Goal: Information Seeking & Learning: Learn about a topic

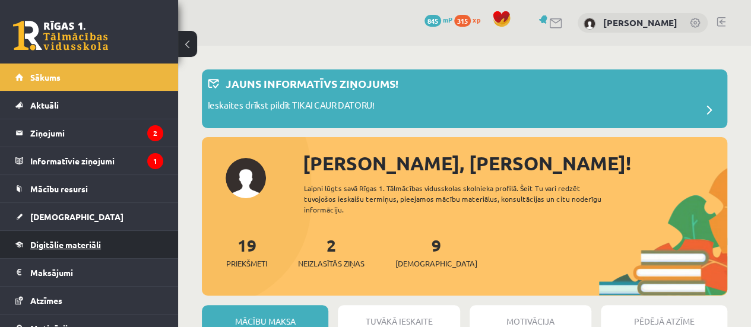
click at [63, 238] on link "Digitālie materiāli" at bounding box center [89, 244] width 148 height 27
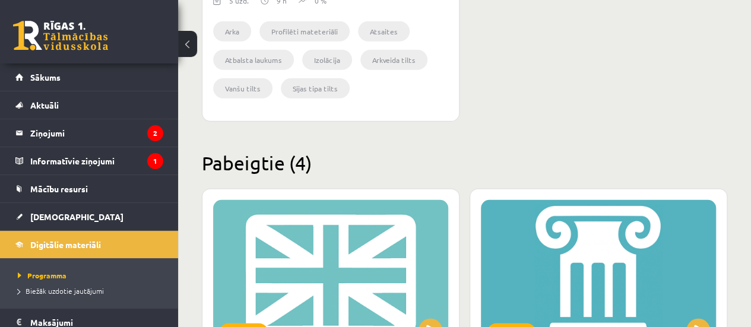
scroll to position [1688, 0]
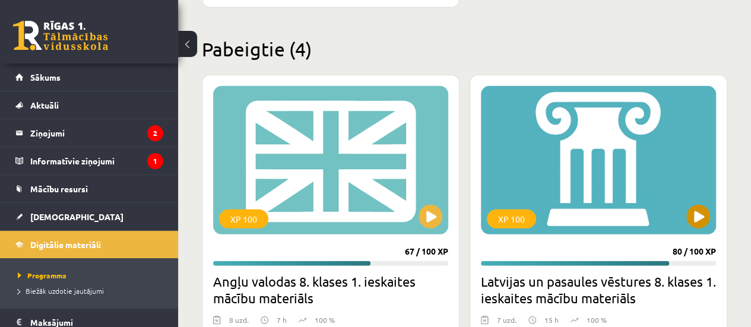
click at [541, 175] on div "XP 100" at bounding box center [598, 160] width 235 height 148
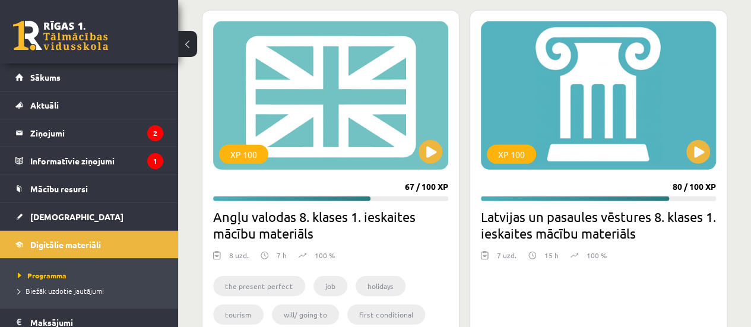
scroll to position [1759, 0]
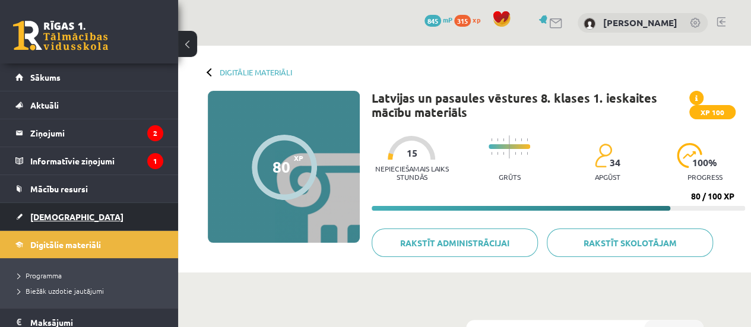
click at [57, 215] on span "[DEMOGRAPHIC_DATA]" at bounding box center [76, 216] width 93 height 11
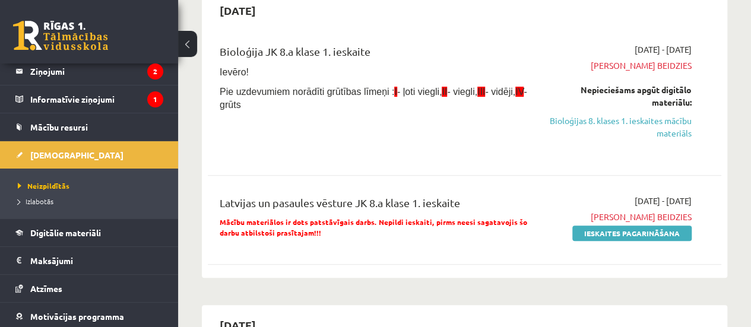
scroll to position [63, 0]
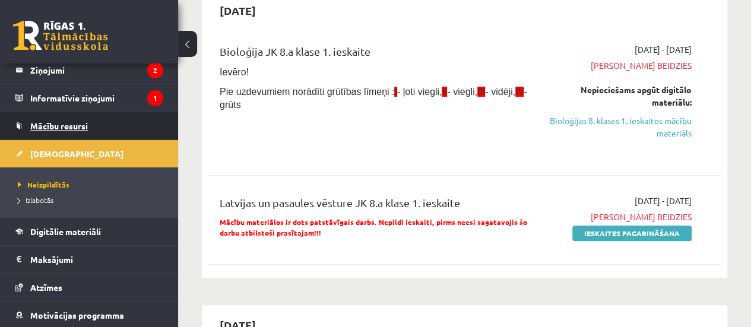
click at [66, 126] on span "Mācību resursi" at bounding box center [59, 125] width 58 height 11
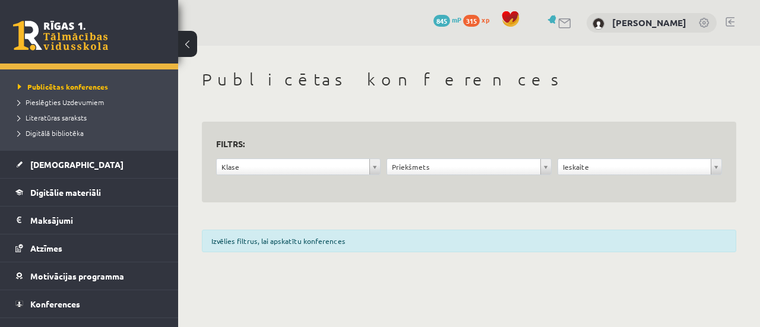
scroll to position [133, 0]
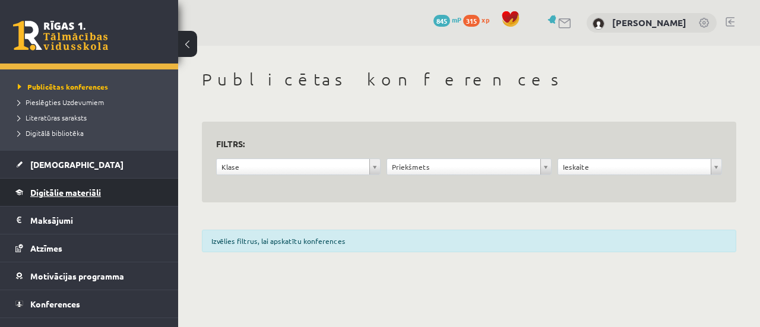
click at [50, 190] on span "Digitālie materiāli" at bounding box center [65, 192] width 71 height 11
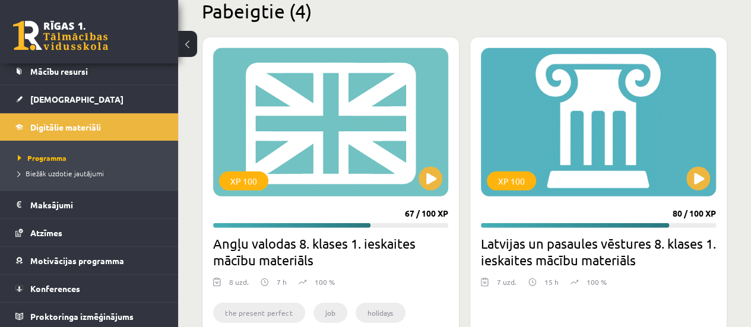
scroll to position [1760, 0]
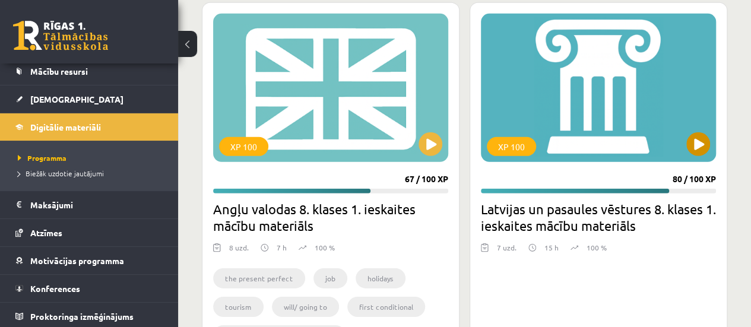
click at [611, 136] on div "XP 100" at bounding box center [598, 88] width 235 height 148
click at [515, 142] on div "XP 100" at bounding box center [511, 146] width 49 height 19
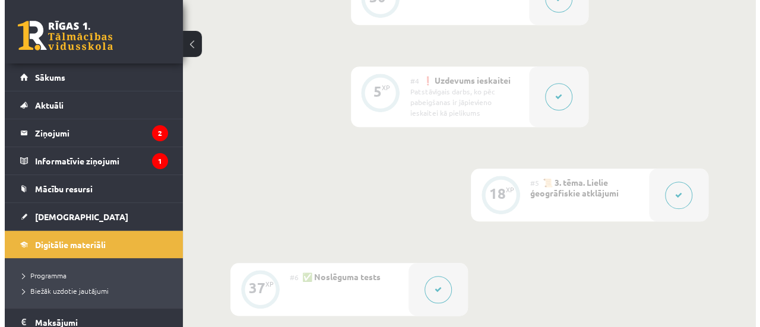
scroll to position [535, 0]
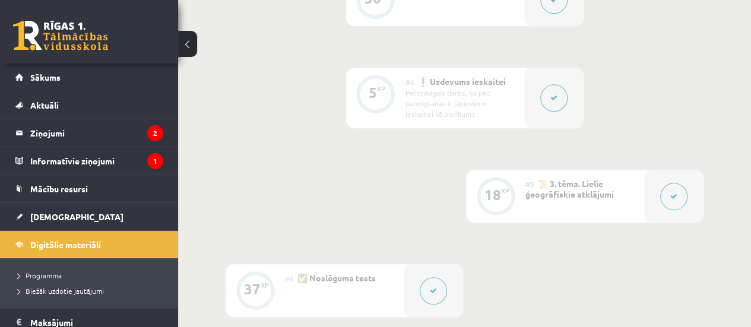
click at [427, 94] on div "Patstāvīgais darbs, ko pēc pabeigšanas ir jāpievieno ieskaitei kā pielikums" at bounding box center [460, 103] width 110 height 32
click at [552, 104] on button at bounding box center [553, 97] width 27 height 27
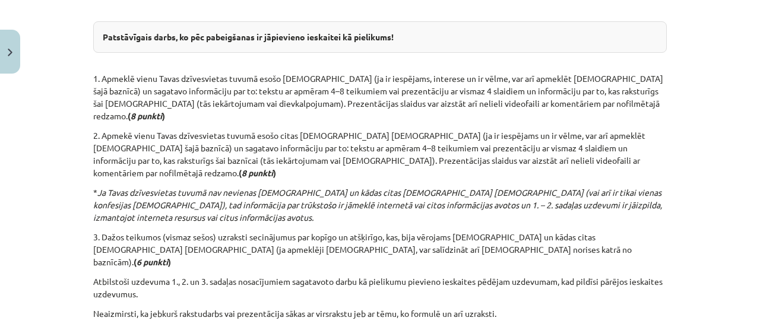
scroll to position [249, 0]
click at [732, 227] on div "Mācību tēma: Latvijas un pasaules vēstures 8. klases 1. ieskaites mācību materi…" at bounding box center [380, 163] width 760 height 327
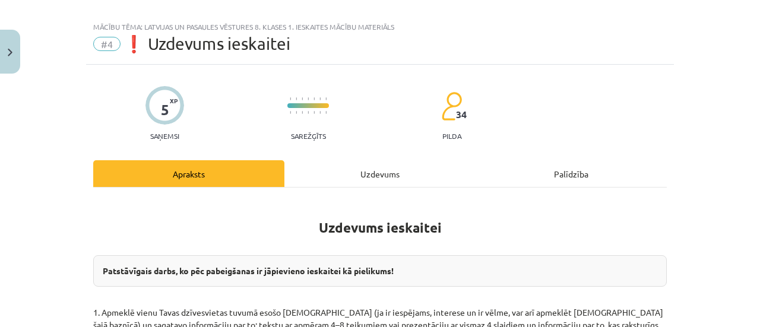
scroll to position [0, 0]
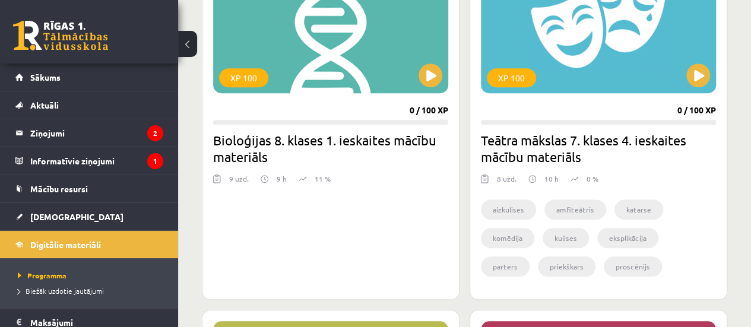
scroll to position [395, 0]
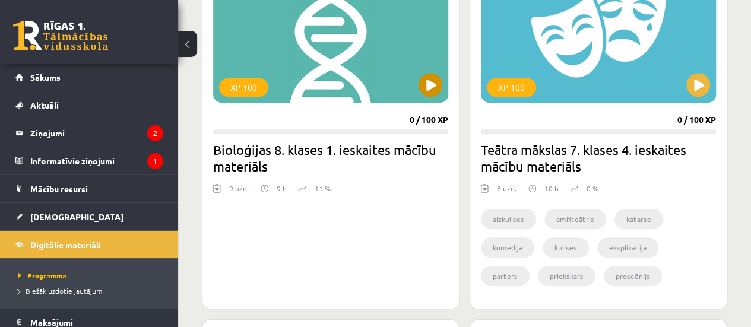
click at [364, 69] on div "XP 100" at bounding box center [330, 28] width 235 height 148
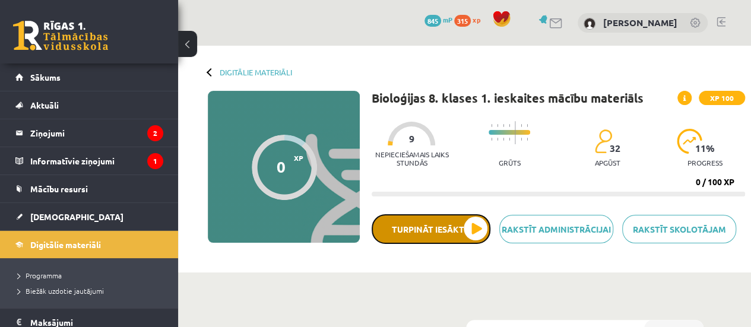
click at [445, 226] on button "Turpināt iesākto" at bounding box center [430, 229] width 119 height 30
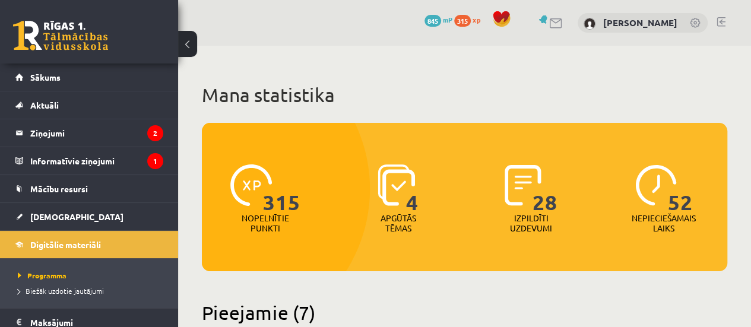
click at [722, 23] on link at bounding box center [720, 21] width 9 height 9
